Goal: Task Accomplishment & Management: Use online tool/utility

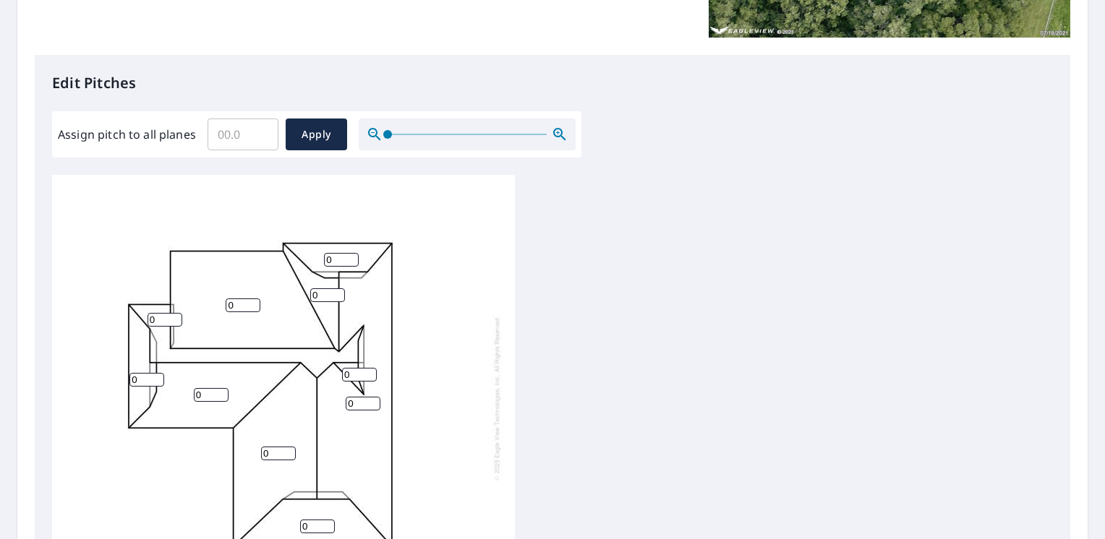
scroll to position [387, 0]
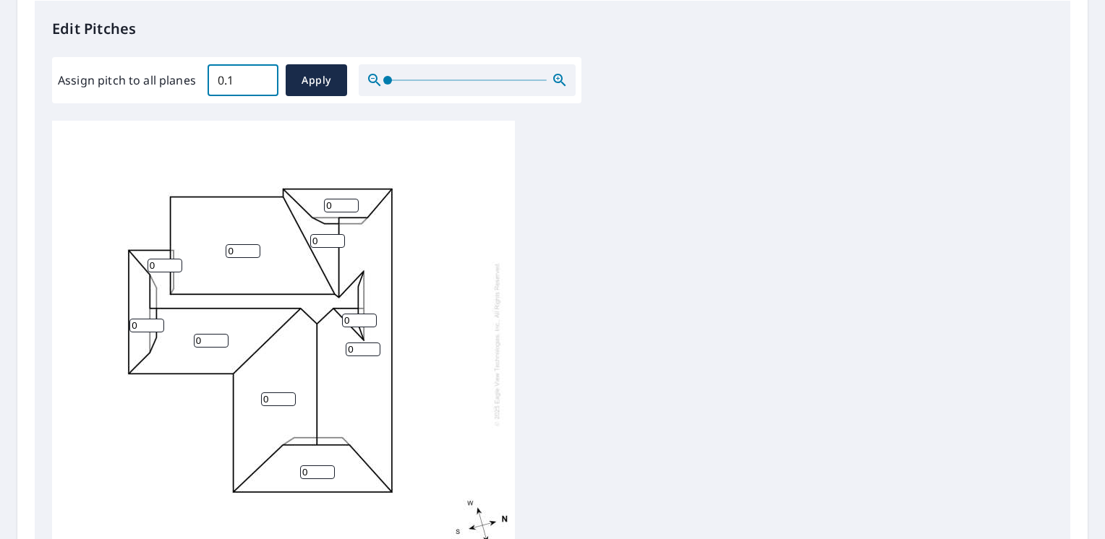
click at [263, 77] on input "0.1" at bounding box center [242, 80] width 71 height 40
click at [263, 77] on input "0.2" at bounding box center [242, 80] width 71 height 40
click at [263, 77] on input "0.3" at bounding box center [242, 80] width 71 height 40
click at [263, 77] on input "0.4" at bounding box center [242, 80] width 71 height 40
click at [263, 77] on input "0.5" at bounding box center [242, 80] width 71 height 40
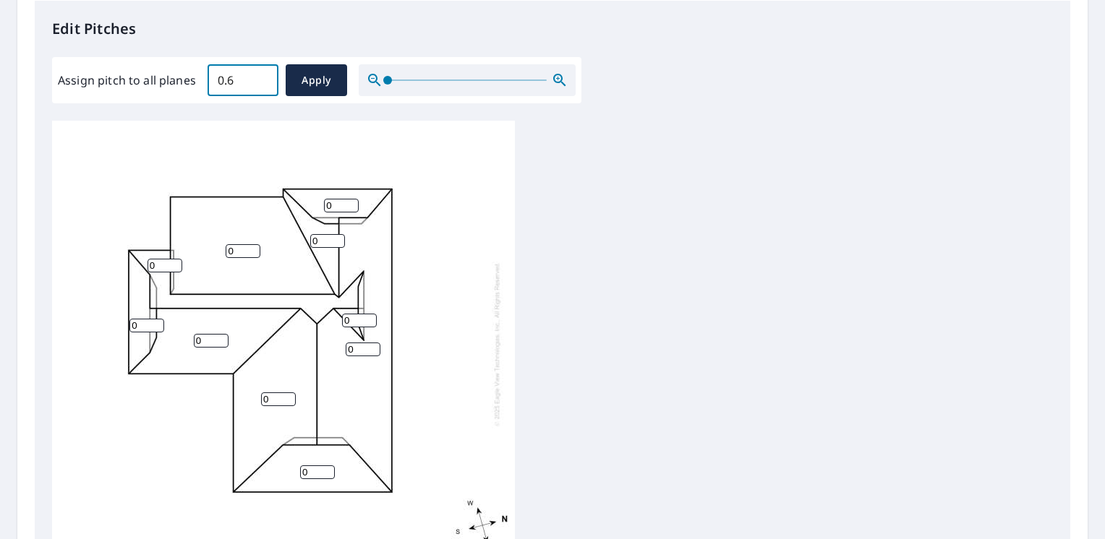
click at [263, 77] on input "0.6" at bounding box center [242, 80] width 71 height 40
click at [263, 77] on input "0.7" at bounding box center [242, 80] width 71 height 40
click at [263, 77] on input "0.8" at bounding box center [242, 80] width 71 height 40
click at [263, 77] on input "0.9" at bounding box center [242, 80] width 71 height 40
click at [263, 77] on input "1" at bounding box center [242, 80] width 71 height 40
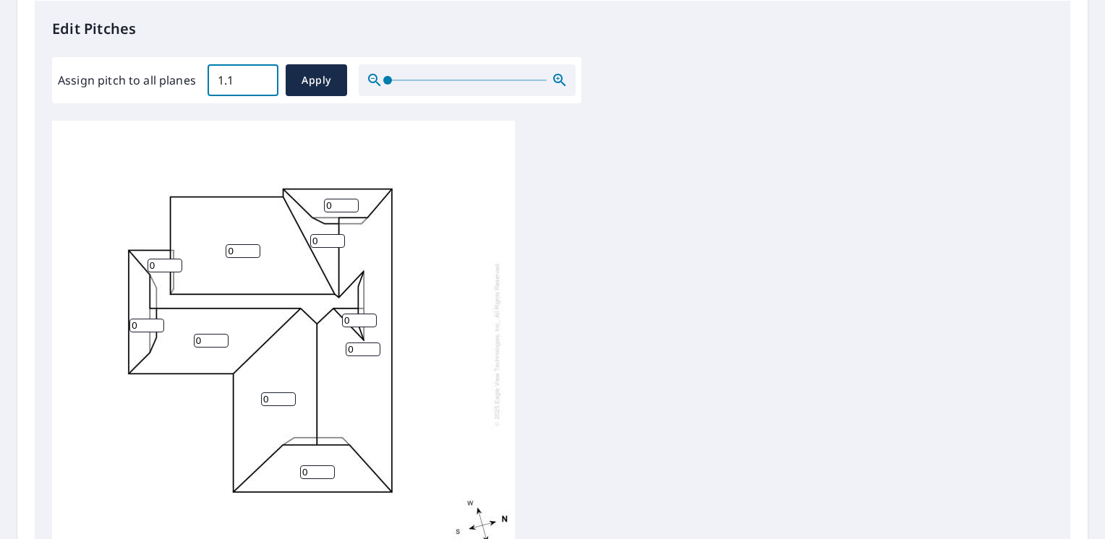
click at [263, 77] on input "1.1" at bounding box center [242, 80] width 71 height 40
click at [263, 77] on input "1.2" at bounding box center [242, 80] width 71 height 40
click at [263, 77] on input "1.3" at bounding box center [242, 80] width 71 height 40
click at [263, 77] on input "1.4" at bounding box center [242, 80] width 71 height 40
click at [263, 77] on input "1.5" at bounding box center [242, 80] width 71 height 40
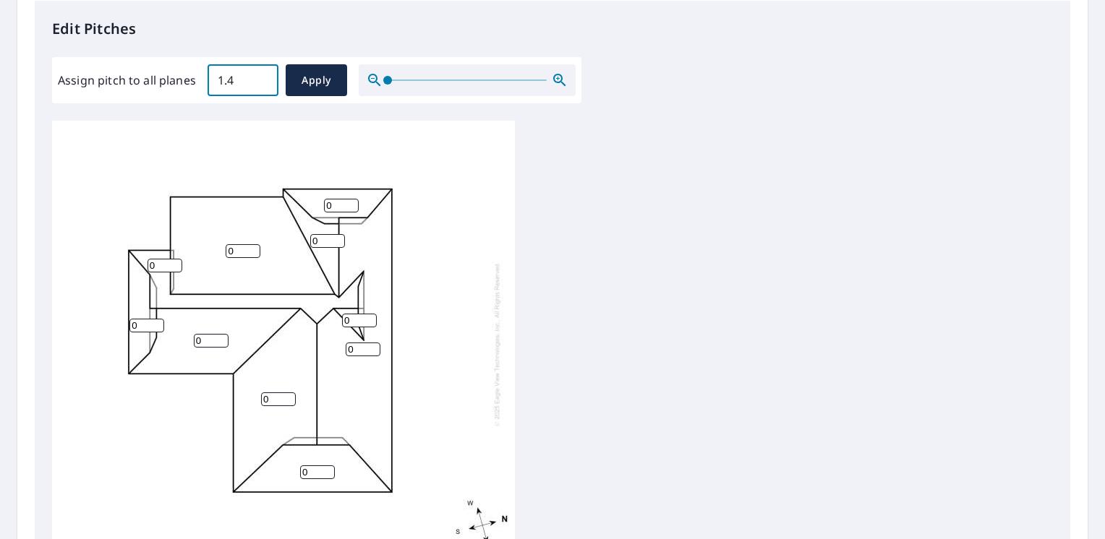
click at [262, 82] on input "1.4" at bounding box center [242, 80] width 71 height 40
click at [262, 82] on input "1.3" at bounding box center [242, 80] width 71 height 40
click at [262, 82] on input "1.2" at bounding box center [242, 80] width 71 height 40
click at [262, 82] on input "1.1" at bounding box center [242, 80] width 71 height 40
click at [262, 82] on input "1" at bounding box center [242, 80] width 71 height 40
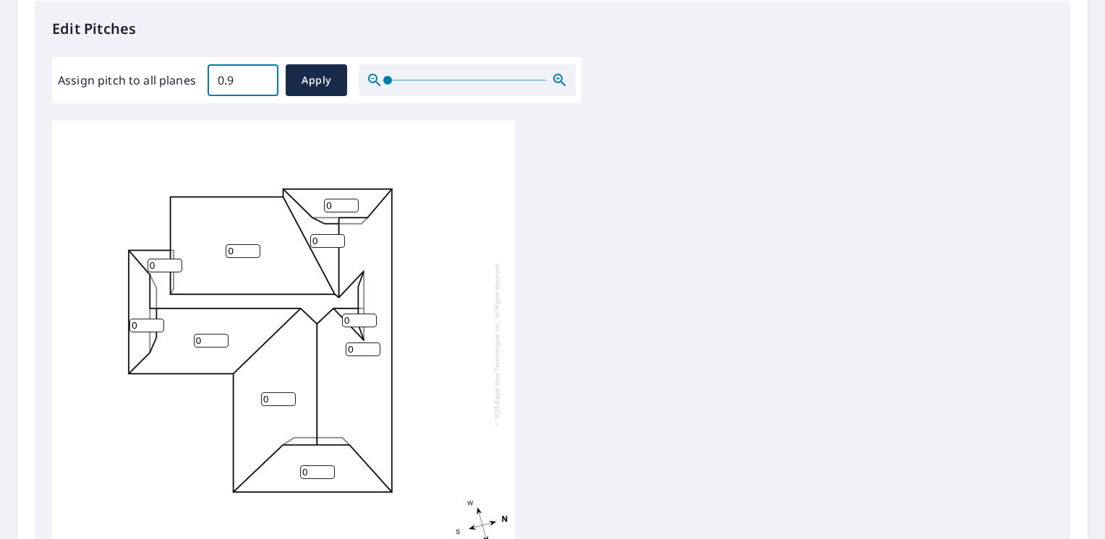
type input "0.9"
click at [262, 82] on input "0.9" at bounding box center [242, 80] width 71 height 40
